Goal: Complete application form: Complete application form

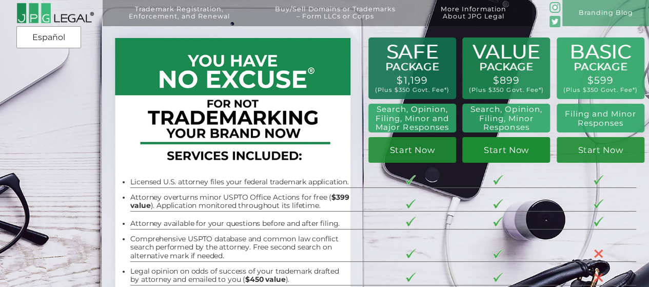
click at [485, 152] on link "Start Now" at bounding box center [506, 150] width 88 height 26
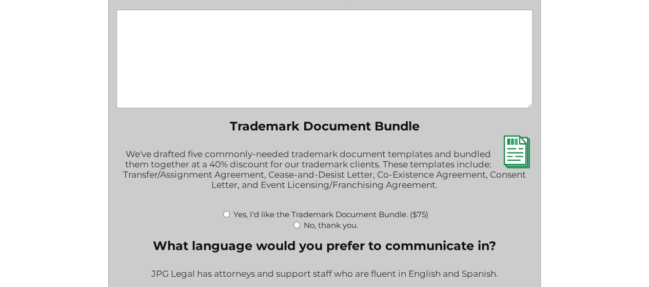
scroll to position [1436, 0]
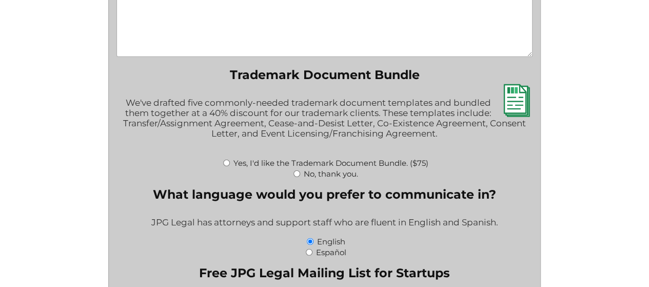
click at [228, 166] on input "Yes, I'd like the Trademark Document Bundle. ($75)" at bounding box center [226, 162] width 7 height 7
radio input "true"
type input "$75.00"
click at [227, 166] on input "Yes, I'd like the Trademark Document Bundle. ($75)" at bounding box center [226, 162] width 7 height 7
click at [294, 177] on input "No, thank you." at bounding box center [296, 173] width 7 height 7
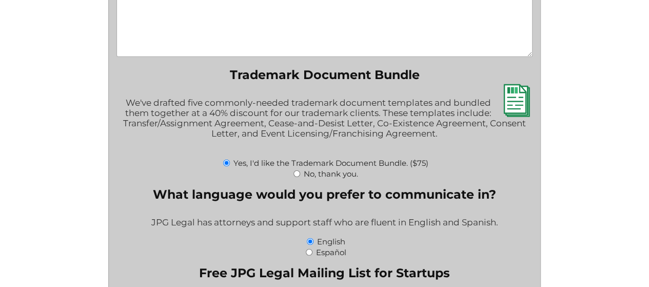
radio input "true"
type input "$0.00"
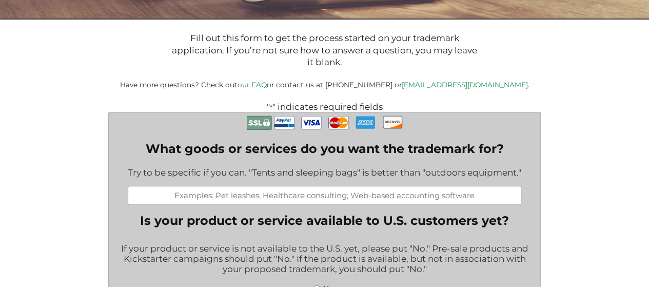
scroll to position [205, 0]
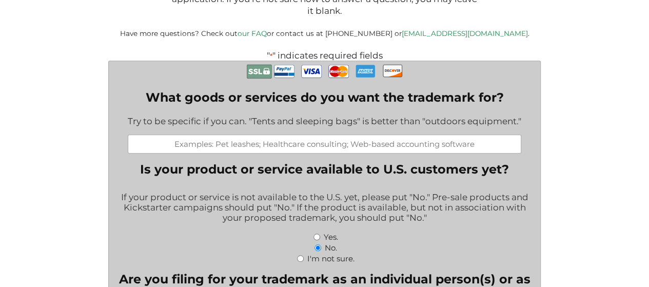
click at [277, 144] on input "What goods or services do you want the trademark for?" at bounding box center [324, 143] width 393 height 19
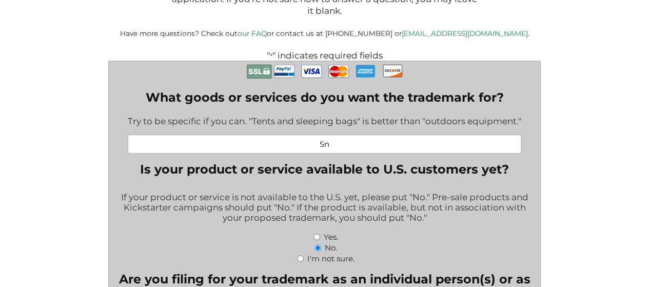
type input "S"
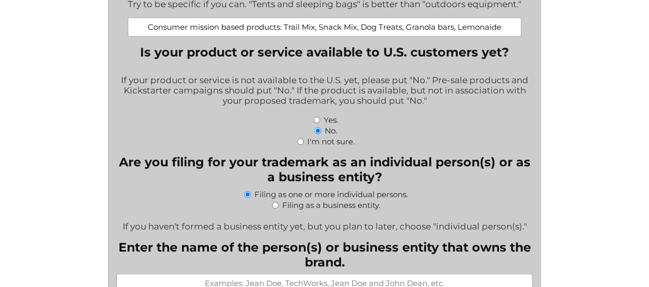
scroll to position [359, 0]
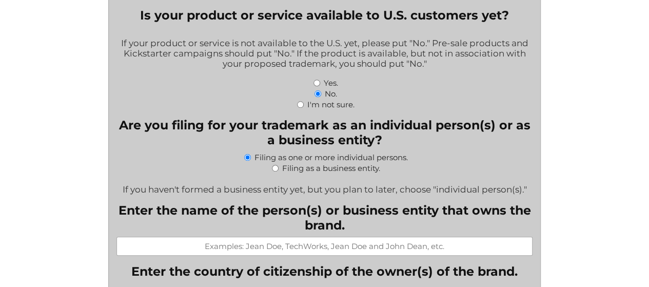
type input "Consumer mission based products: Trail Mix, Snack Mix, Dog Treats, Granola bars…"
click at [276, 171] on input "Filing as a business entity." at bounding box center [275, 168] width 7 height 7
radio input "true"
click at [276, 171] on input "Filing as a business entity." at bounding box center [275, 168] width 7 height 7
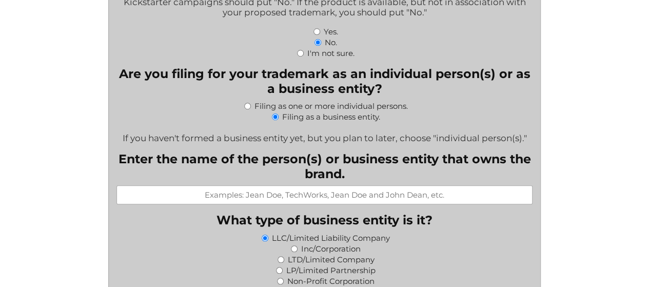
scroll to position [461, 0]
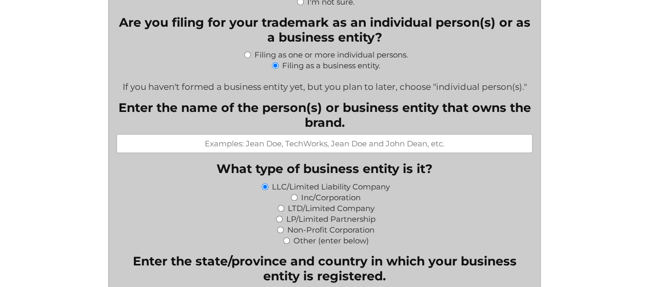
click at [291, 150] on input "Enter the name of the person(s) or business entity that owns the brand." at bounding box center [324, 143] width 416 height 19
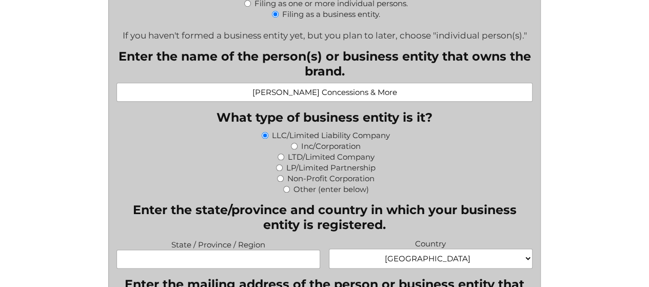
scroll to position [564, 0]
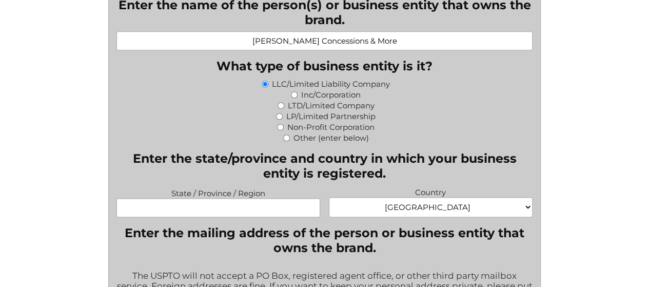
type input "[PERSON_NAME] Concessions & More"
click at [182, 215] on input "State / Province / Region" at bounding box center [218, 207] width 204 height 19
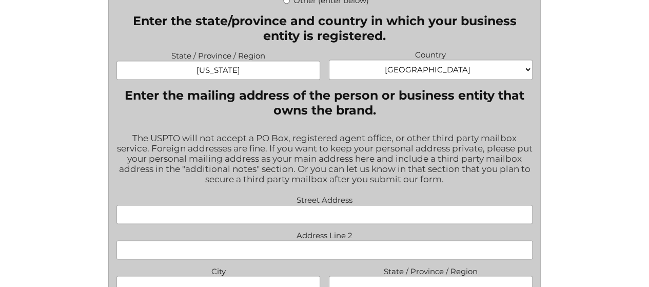
scroll to position [718, 0]
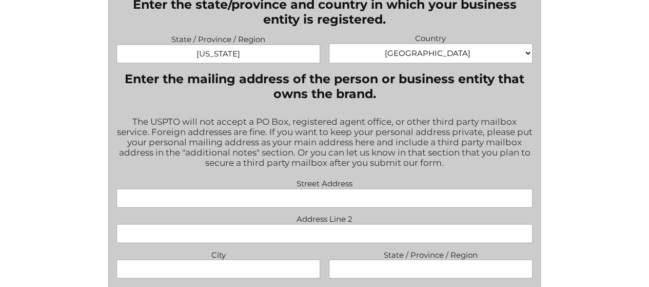
type input "[US_STATE]"
click at [282, 207] on input "Street Address" at bounding box center [324, 197] width 416 height 19
type input "[STREET_ADDRESS][PERSON_NAME]"
type input "[PERSON_NAME]"
type input "OR"
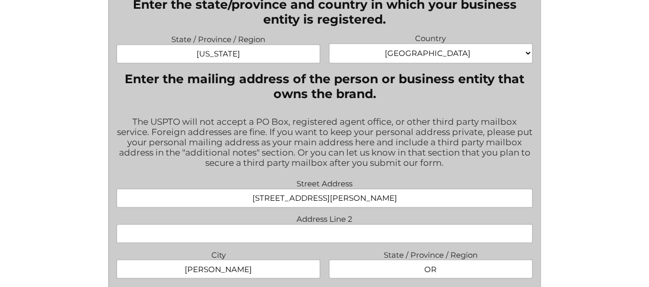
type input "97402"
type input "[EMAIL_ADDRESS][DOMAIN_NAME]"
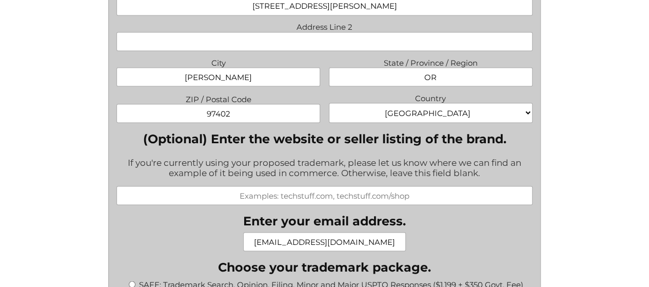
scroll to position [923, 0]
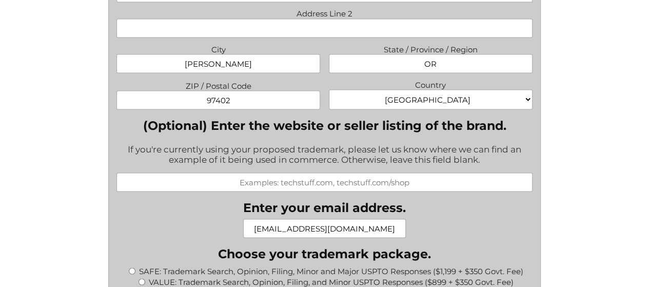
click at [251, 191] on input "(Optional) Enter the website or seller listing of the brand." at bounding box center [324, 181] width 416 height 19
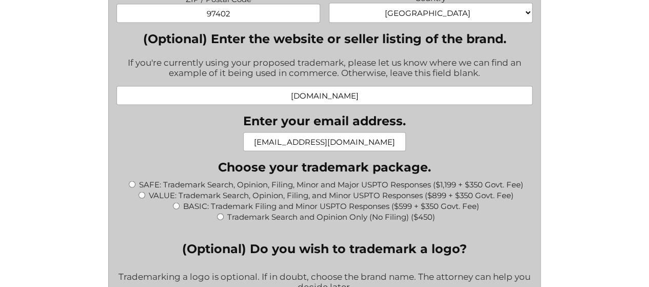
scroll to position [1025, 0]
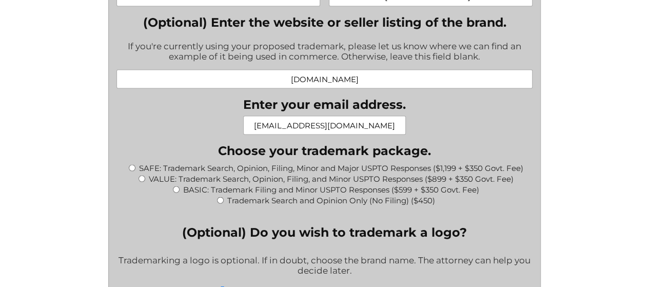
type input "[DOMAIN_NAME]"
click at [140, 182] on input "VALUE: Trademark Search, Opinion, Filing, and Minor USPTO Responses ($899 + $35…" at bounding box center [141, 178] width 7 height 7
radio input "true"
type input "$1,249.00"
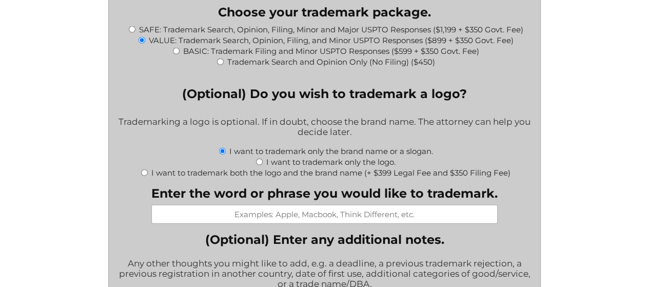
scroll to position [1179, 0]
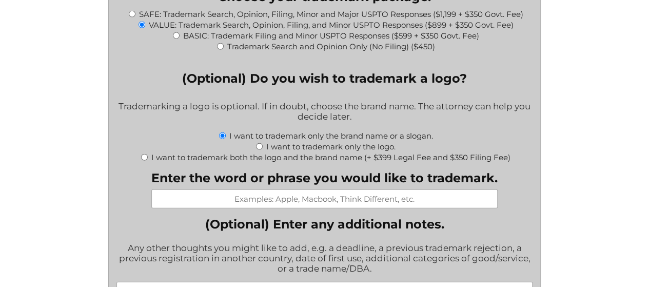
click at [271, 208] on input "Enter the word or phrase you would like to trademark." at bounding box center [324, 198] width 346 height 19
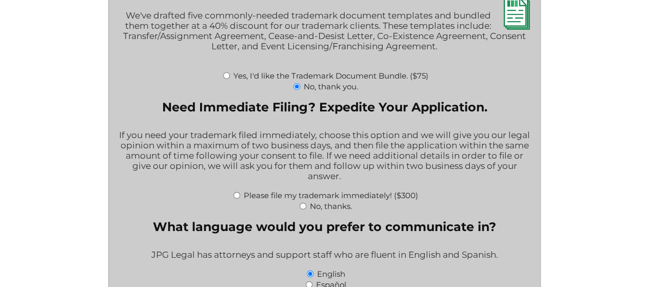
scroll to position [1641, 0]
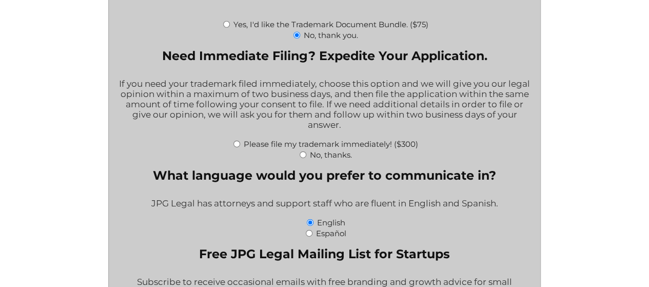
type input "[PERSON_NAME] and Spreading Impact Through Joy"
click at [302, 158] on input "No, thanks." at bounding box center [302, 154] width 7 height 7
radio input "true"
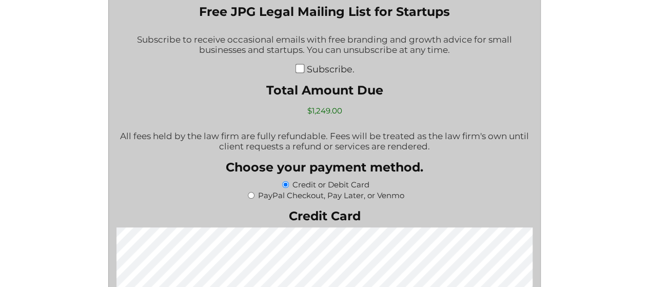
scroll to position [1897, 0]
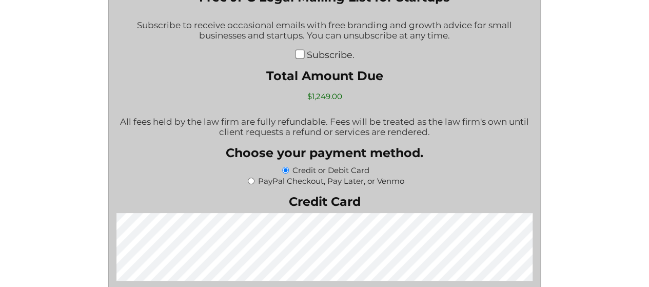
click at [248, 184] on input "PayPal Checkout, Pay Later, or Venmo" at bounding box center [251, 180] width 7 height 7
radio input "true"
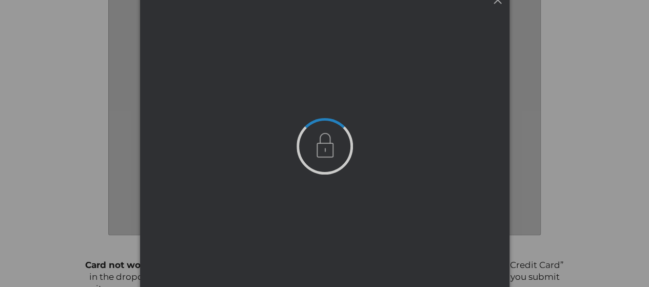
scroll to position [0, 0]
